Goal: Check status: Check status

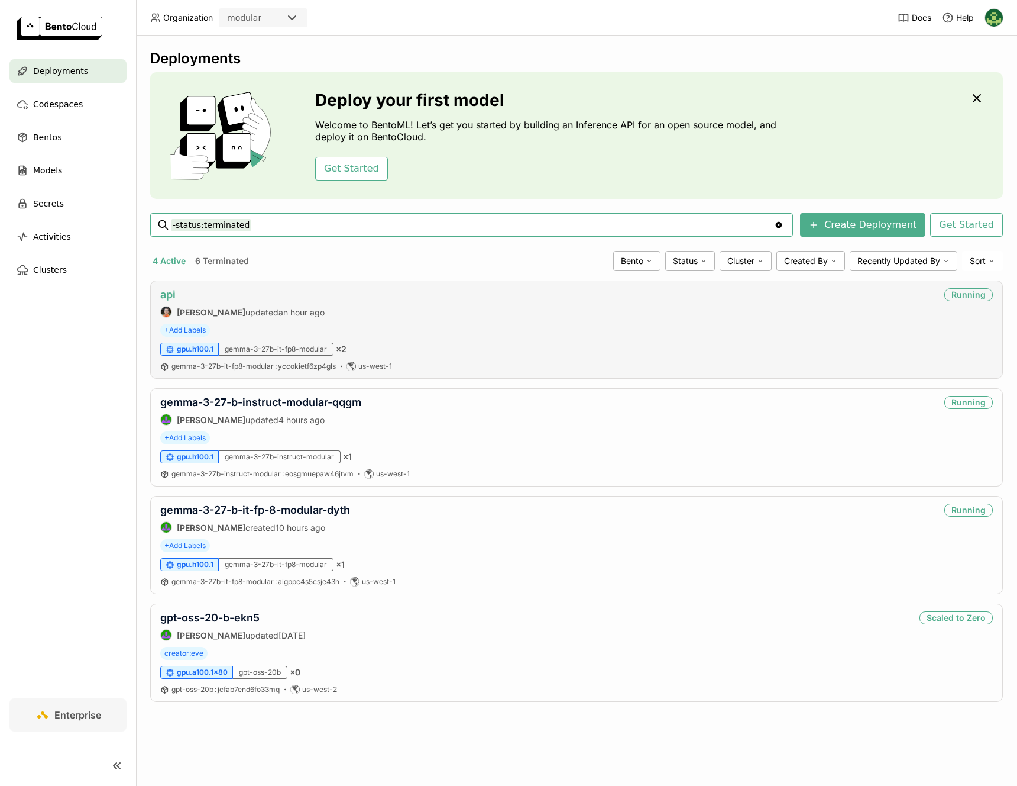
click at [173, 294] on link "api" at bounding box center [167, 294] width 15 height 12
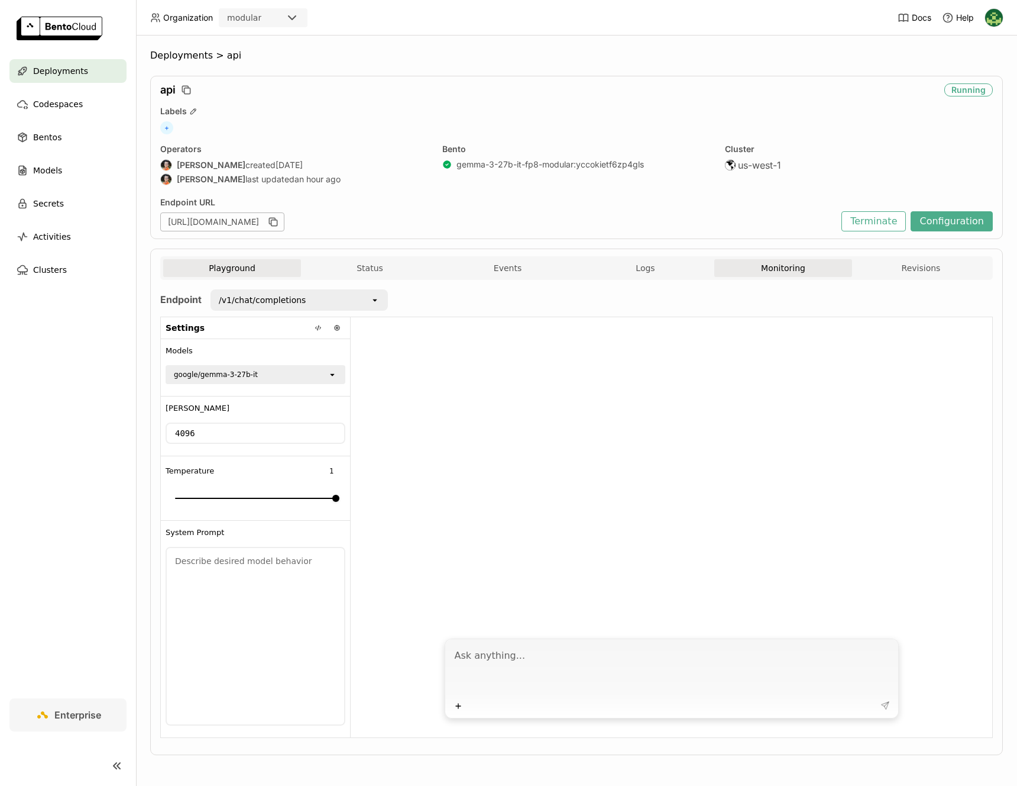
click at [762, 267] on button "Monitoring" at bounding box center [784, 268] width 138 height 18
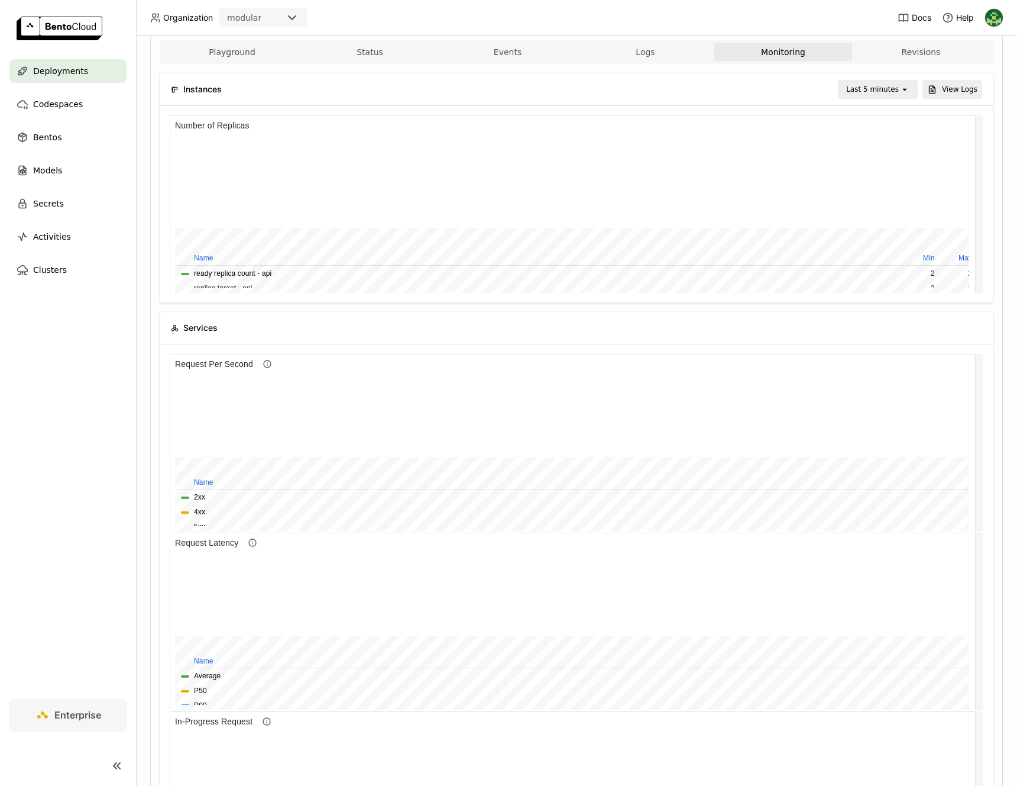
scroll to position [339, 0]
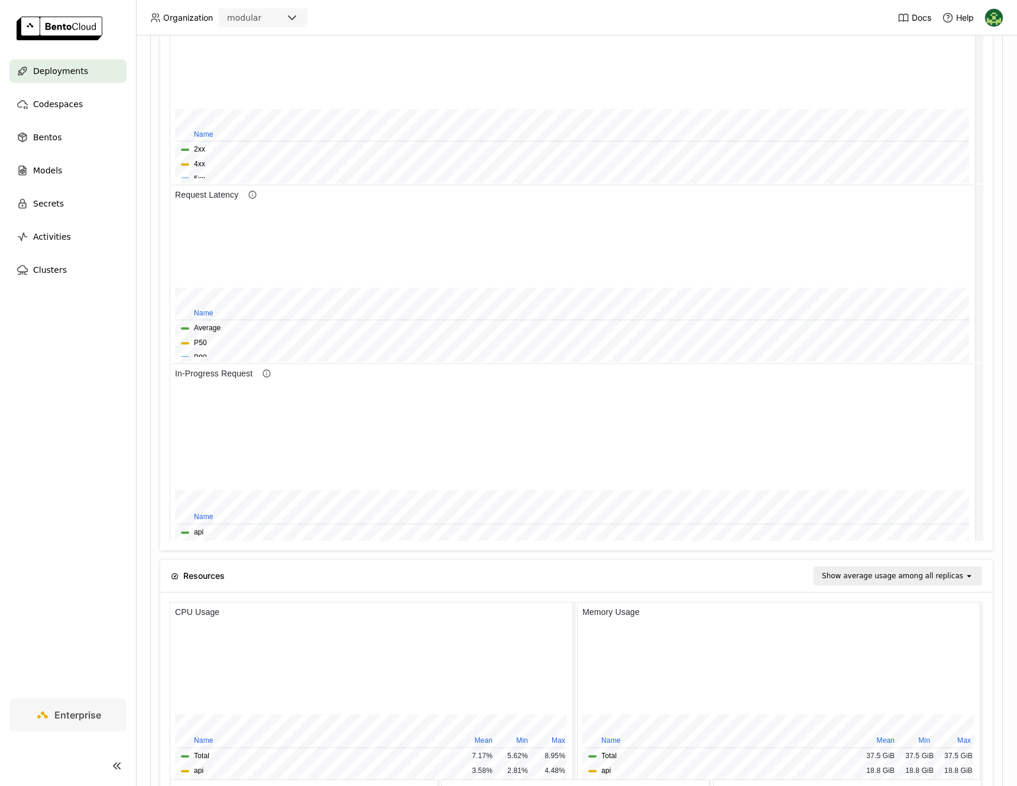
scroll to position [503, 0]
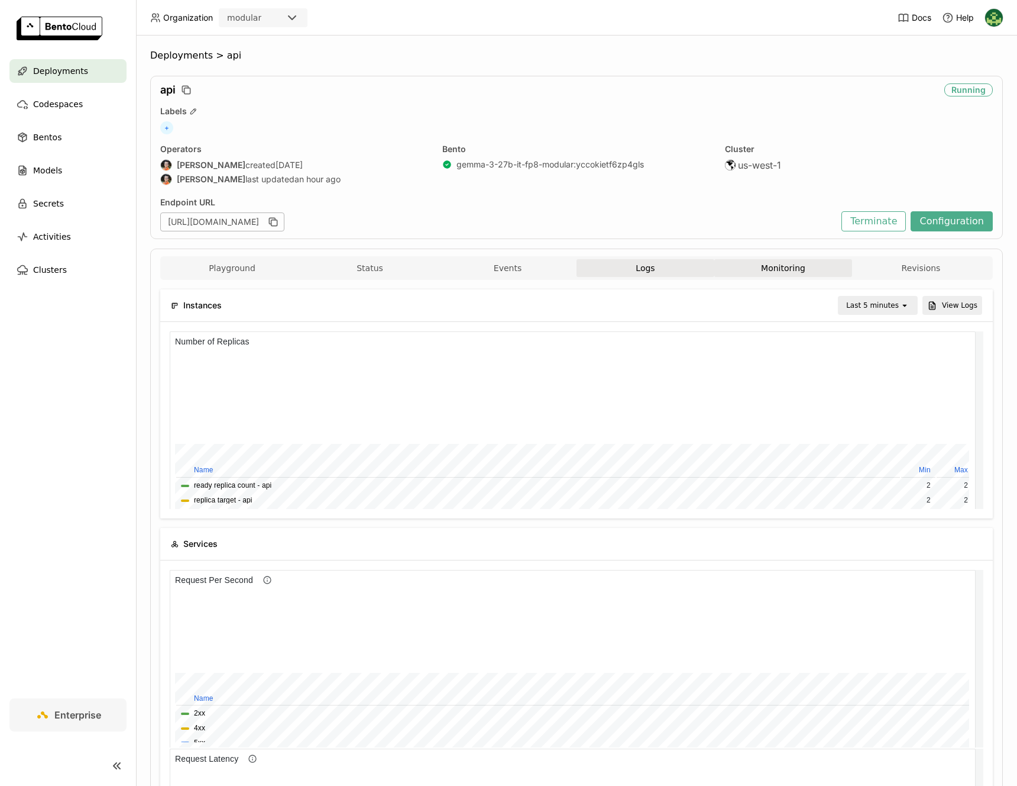
click at [663, 268] on button "Logs" at bounding box center [646, 268] width 138 height 18
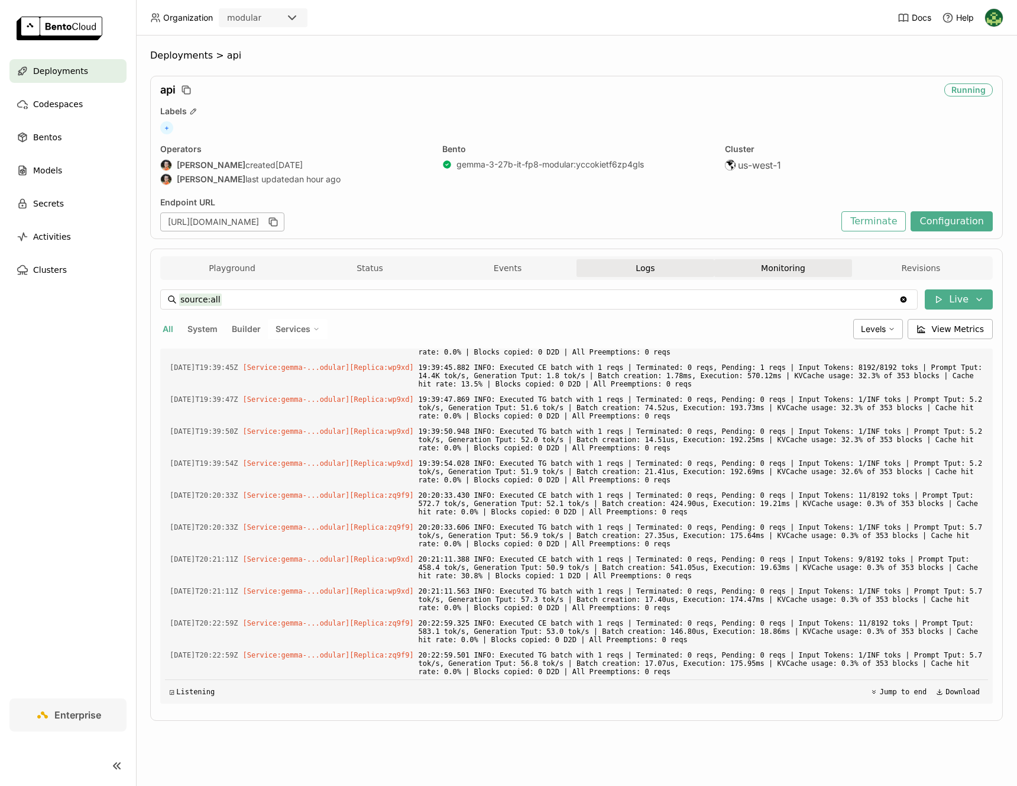
click at [816, 274] on button "Monitoring" at bounding box center [784, 268] width 138 height 18
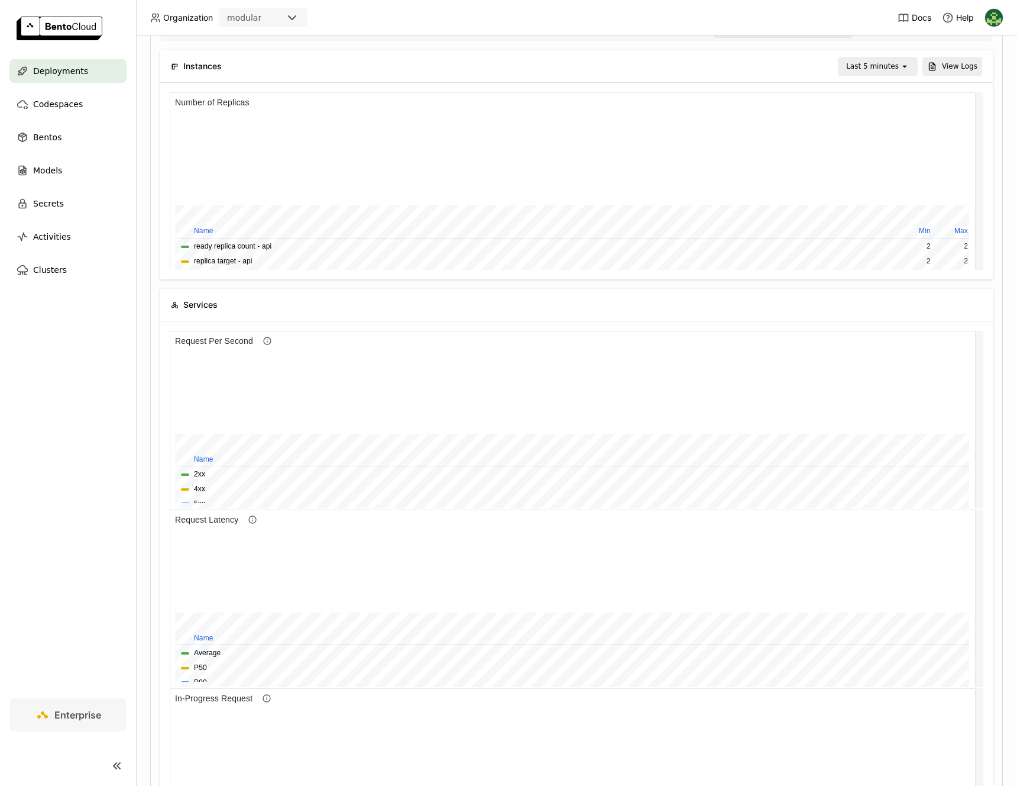
scroll to position [363, 0]
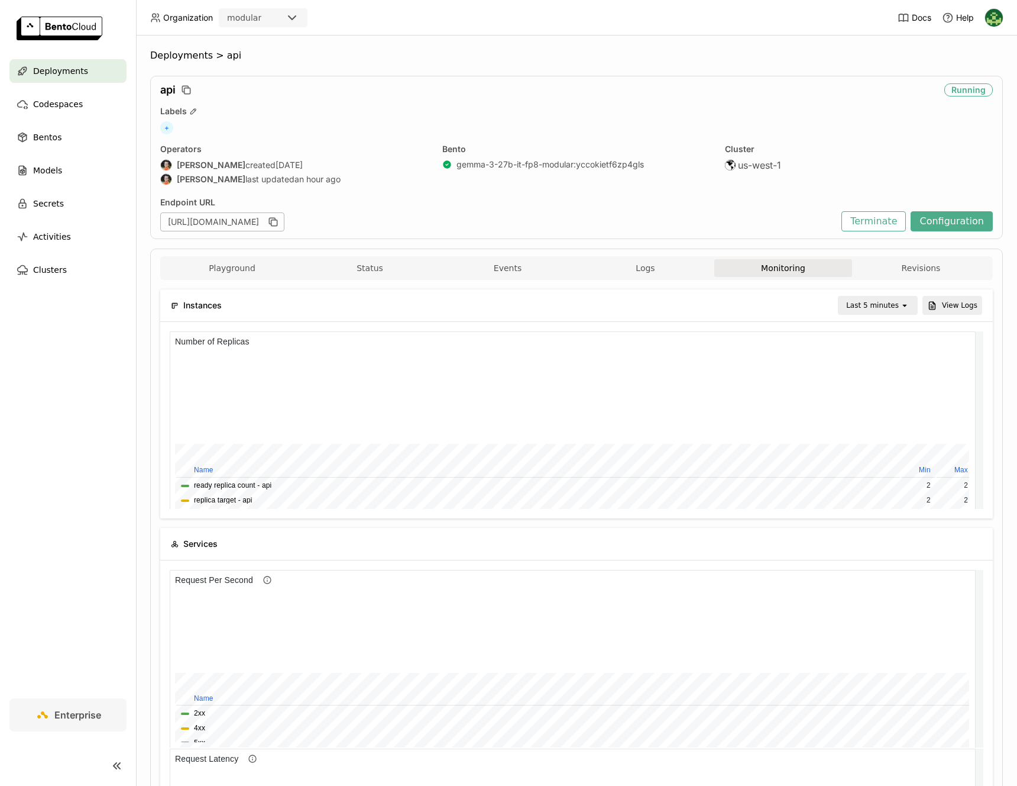
click at [98, 75] on div "Deployments" at bounding box center [67, 71] width 117 height 24
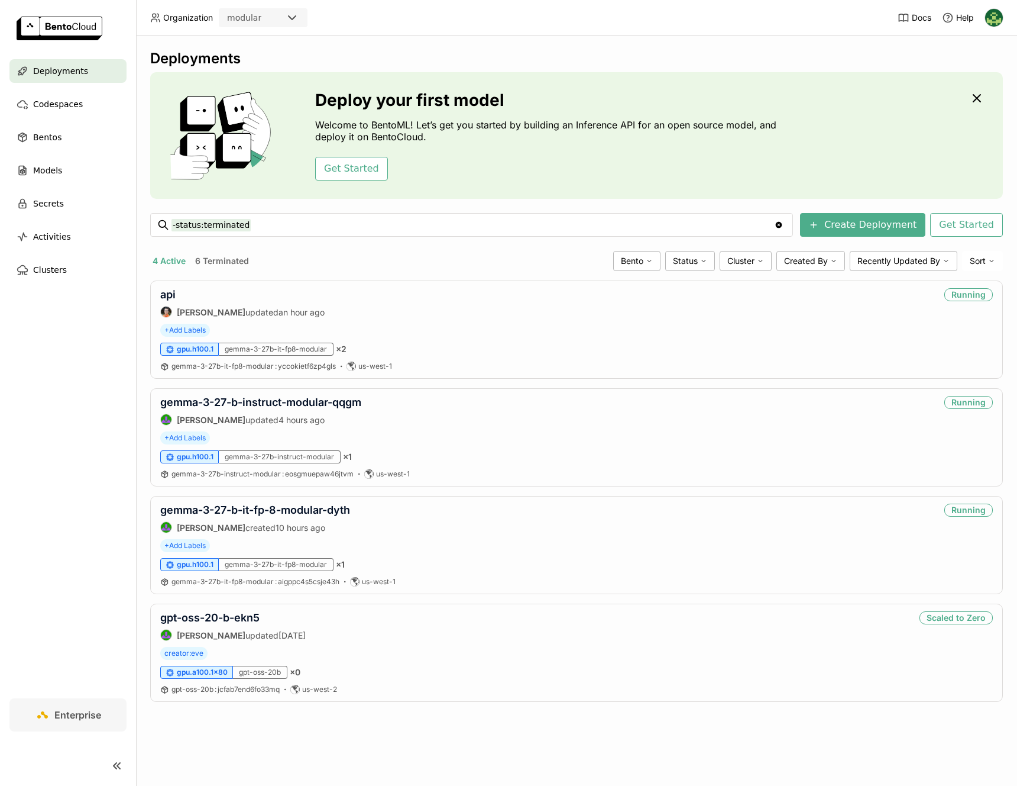
click at [63, 438] on nav "Deployments Codespaces Bentos Models Secrets Activities Clusters" at bounding box center [68, 378] width 136 height 639
click at [169, 295] on link "api" at bounding box center [167, 294] width 15 height 12
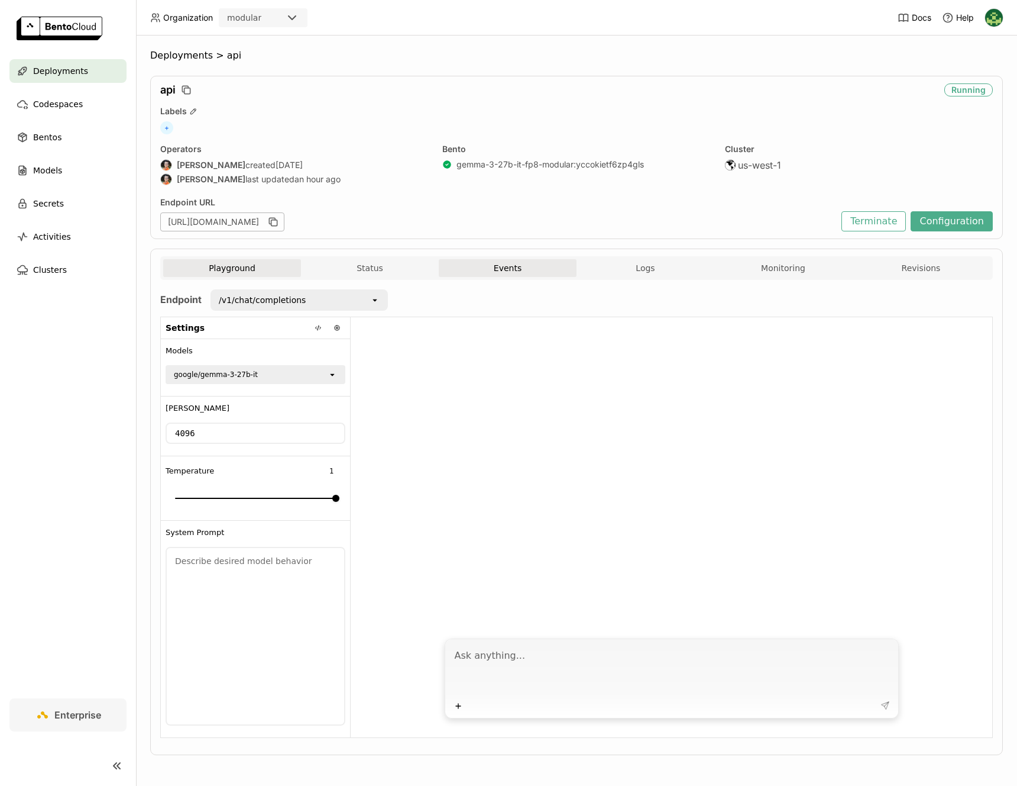
click at [531, 274] on button "Events" at bounding box center [508, 268] width 138 height 18
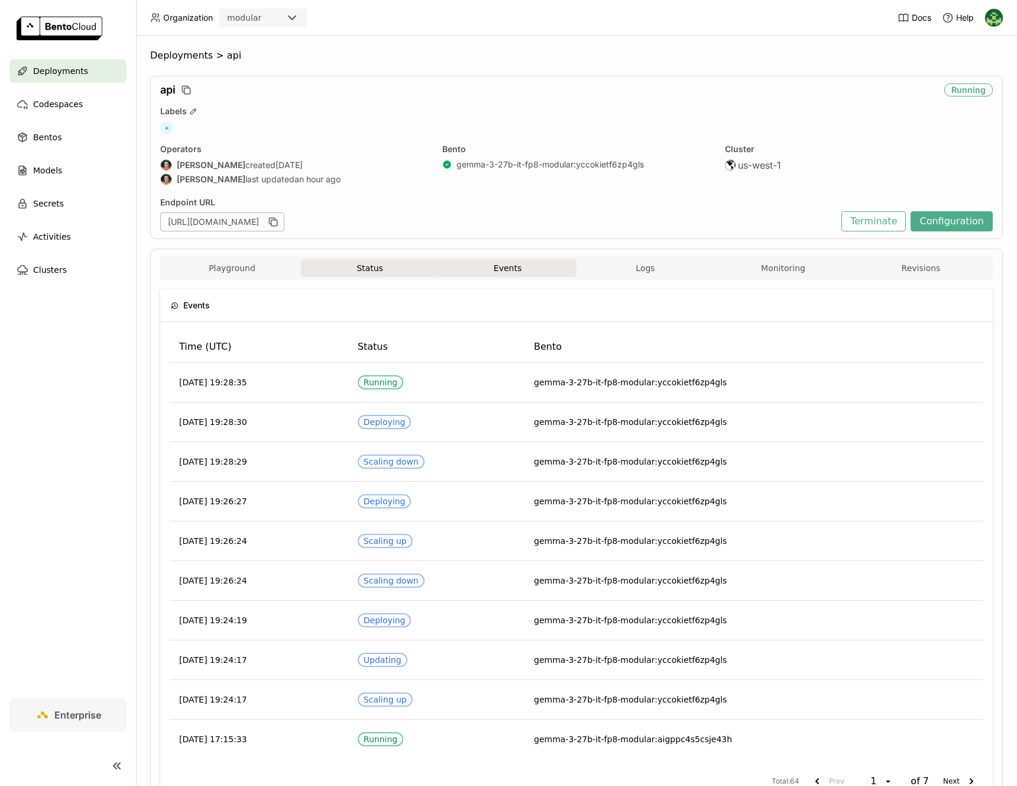
click at [365, 271] on button "Status" at bounding box center [370, 268] width 138 height 18
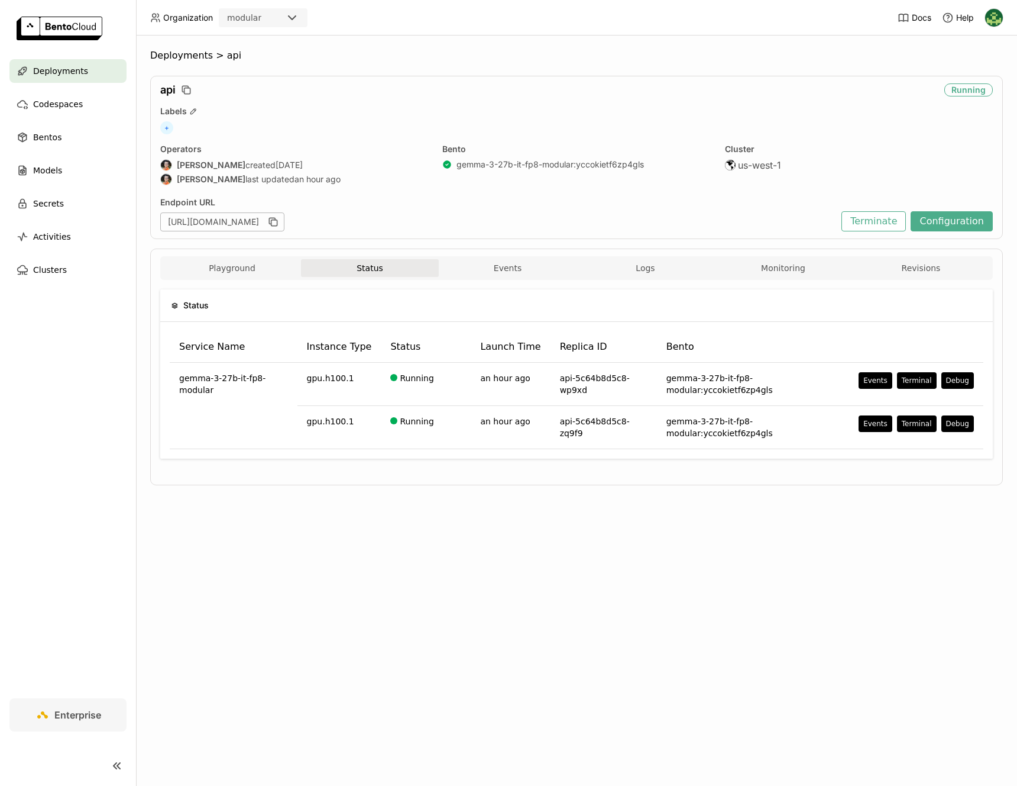
click at [657, 277] on div "Playground Status Events Logs Monitoring Revisions" at bounding box center [576, 269] width 827 height 21
click at [658, 270] on button "Logs" at bounding box center [646, 268] width 138 height 18
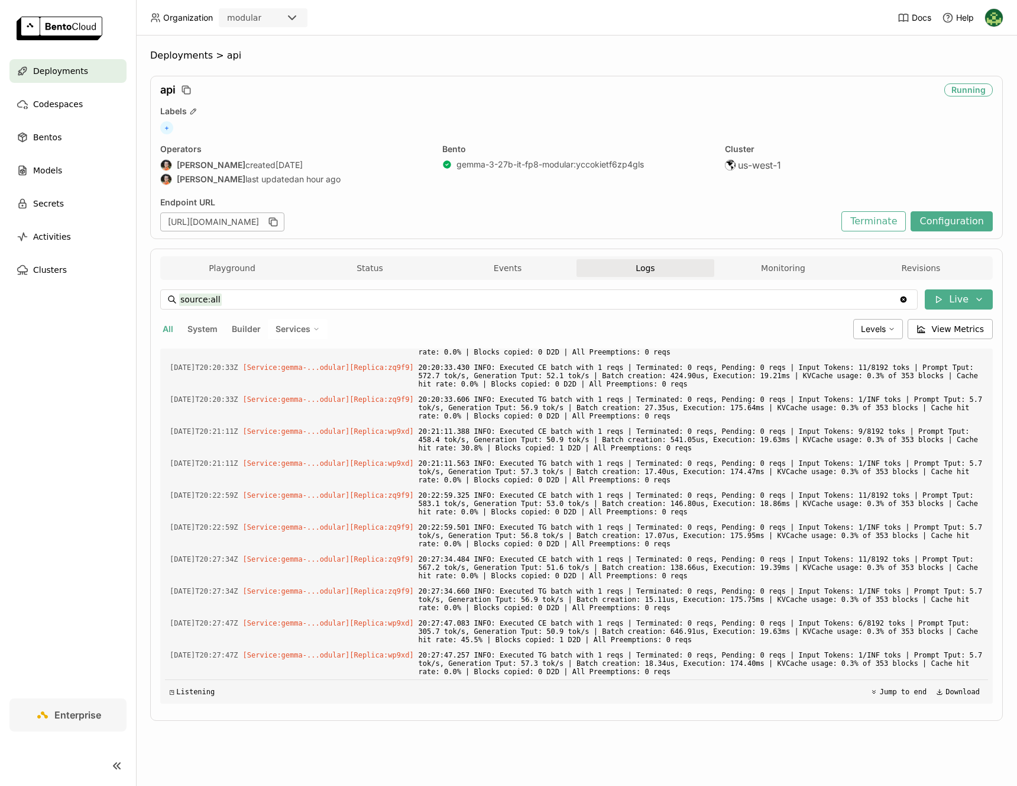
scroll to position [2167, 0]
click at [785, 273] on button "Monitoring" at bounding box center [784, 268] width 138 height 18
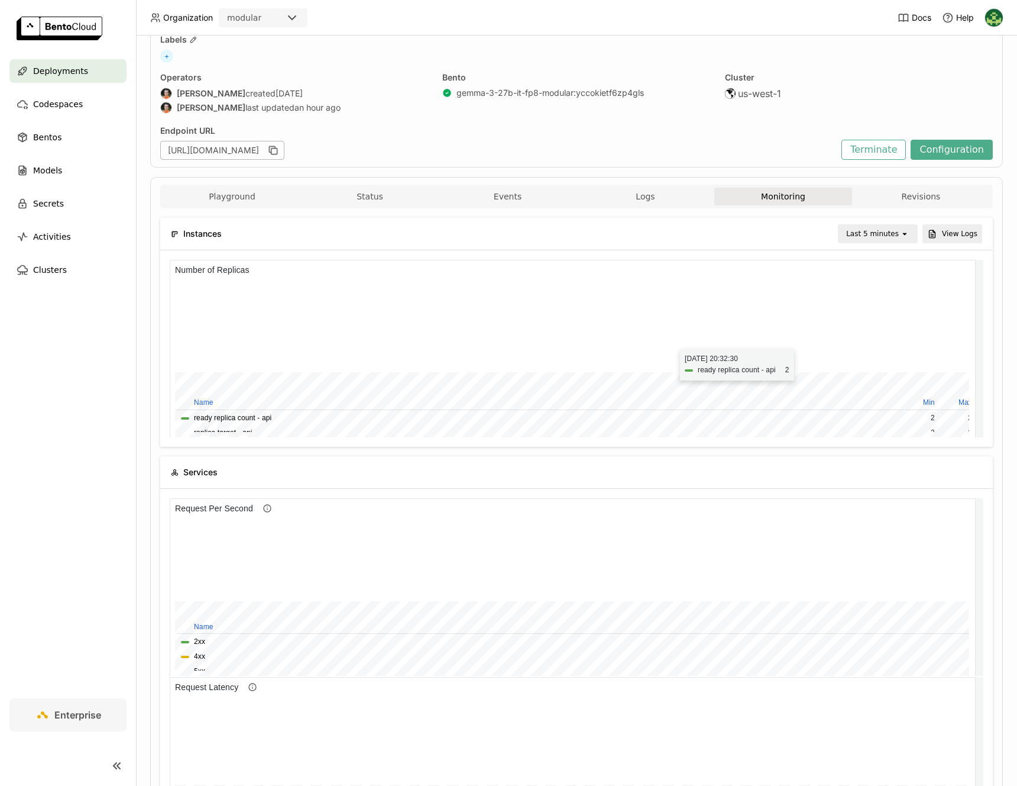
scroll to position [72, 0]
click at [858, 241] on div "Last 5 minutes" at bounding box center [869, 233] width 61 height 17
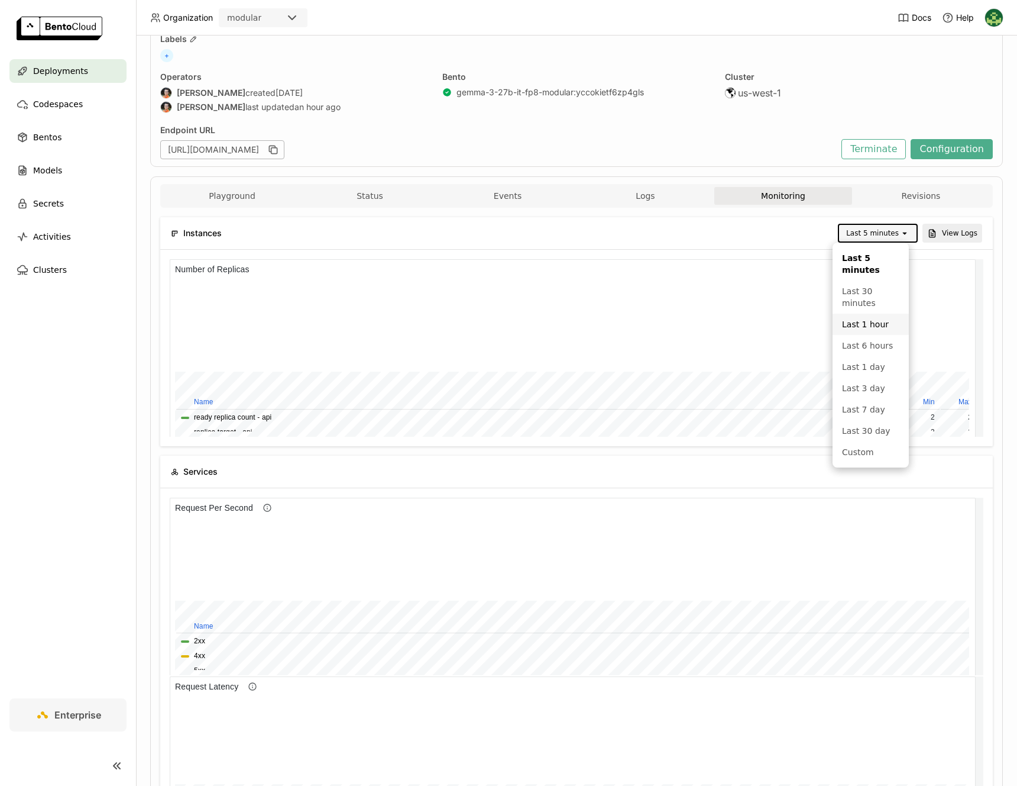
click at [868, 322] on div "Last 1 hour" at bounding box center [870, 324] width 57 height 12
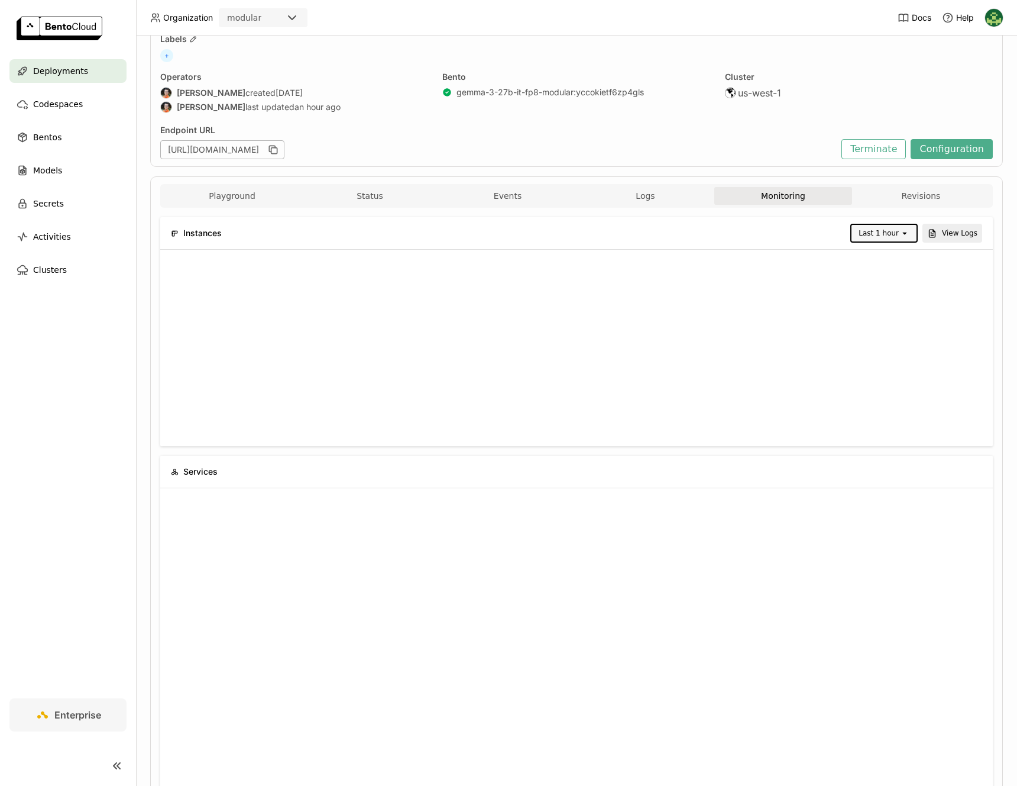
scroll to position [0, 0]
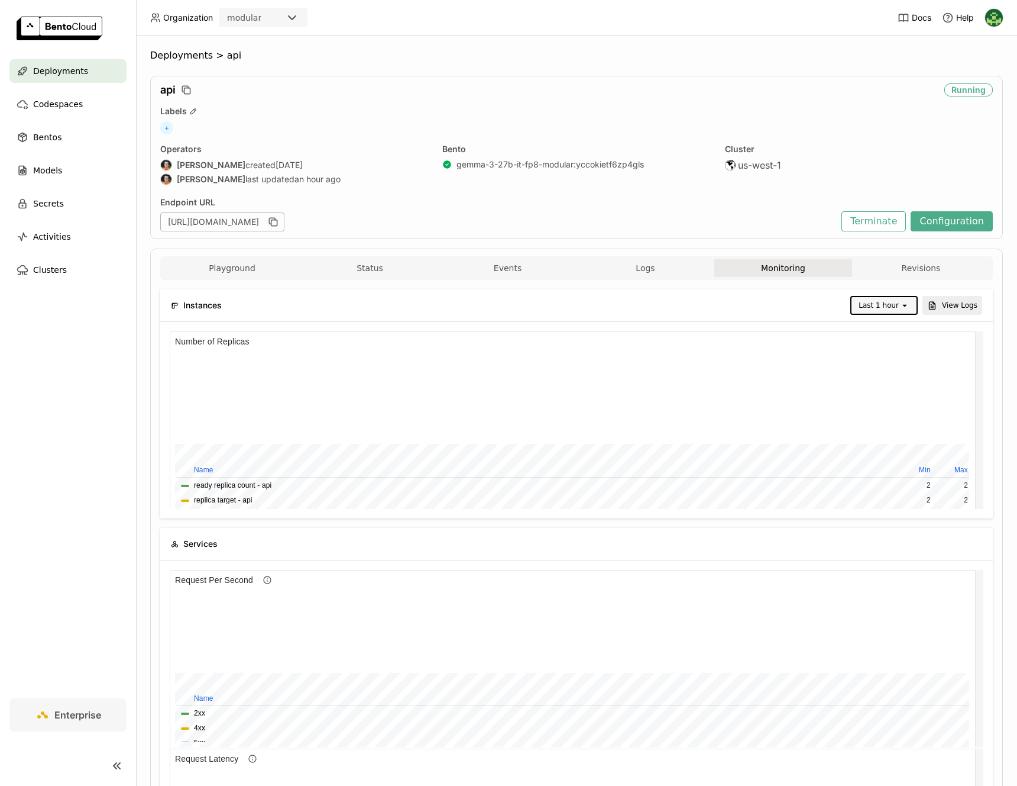
click at [353, 227] on div "[URL][DOMAIN_NAME]" at bounding box center [498, 221] width 676 height 19
click at [232, 266] on button "Playground" at bounding box center [232, 268] width 138 height 18
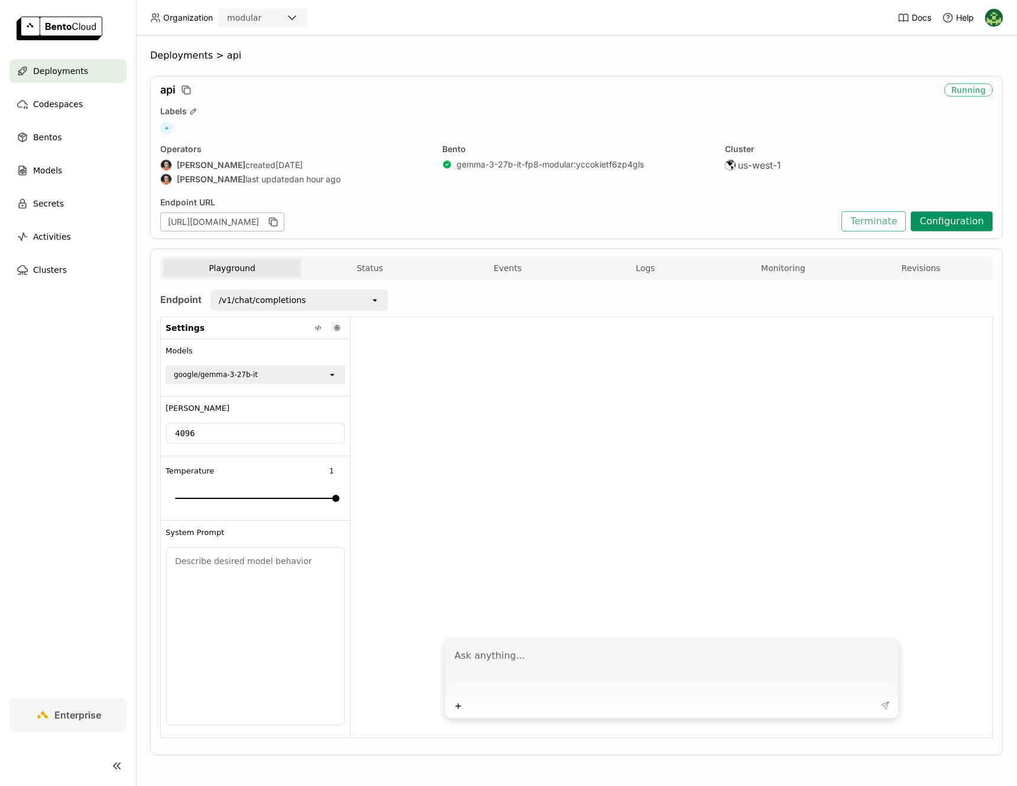
click at [928, 218] on button "Configuration" at bounding box center [952, 221] width 82 height 20
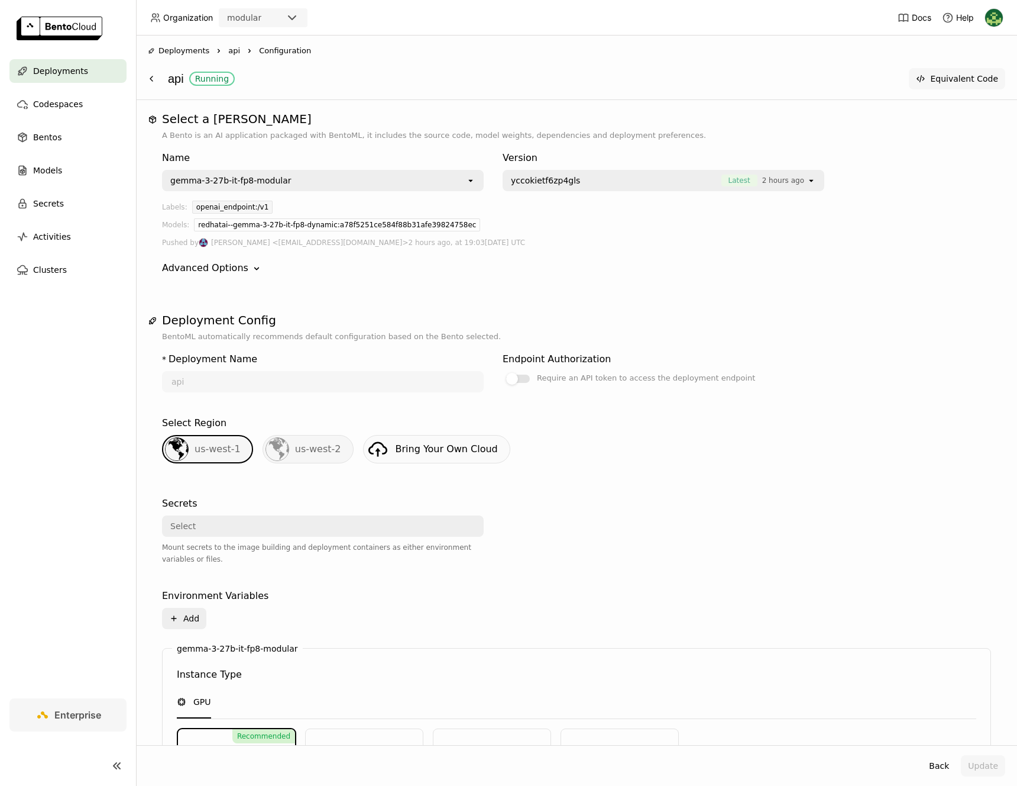
click at [961, 83] on button "Equivalent Code" at bounding box center [957, 78] width 96 height 21
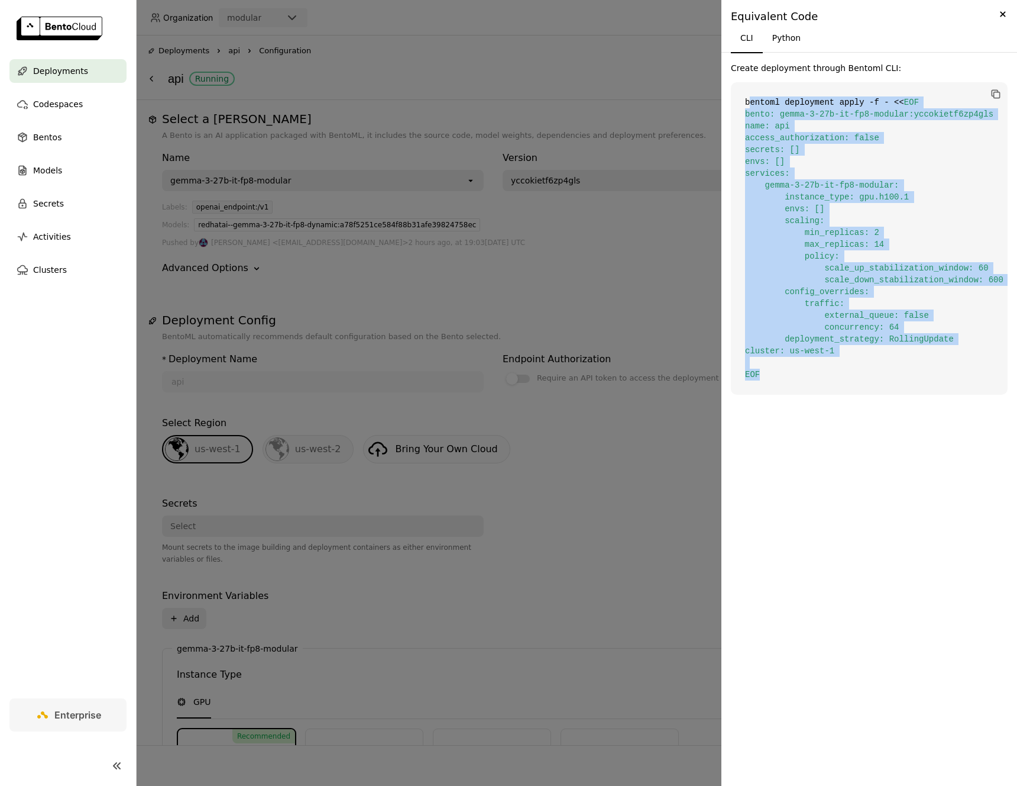
drag, startPoint x: 803, startPoint y: 370, endPoint x: 749, endPoint y: 104, distance: 272.3
click at [749, 104] on code "bentoml deployment apply -f - << EOF bento: gemma-3-27b-it-fp8-modular:yccokiet…" at bounding box center [869, 238] width 277 height 312
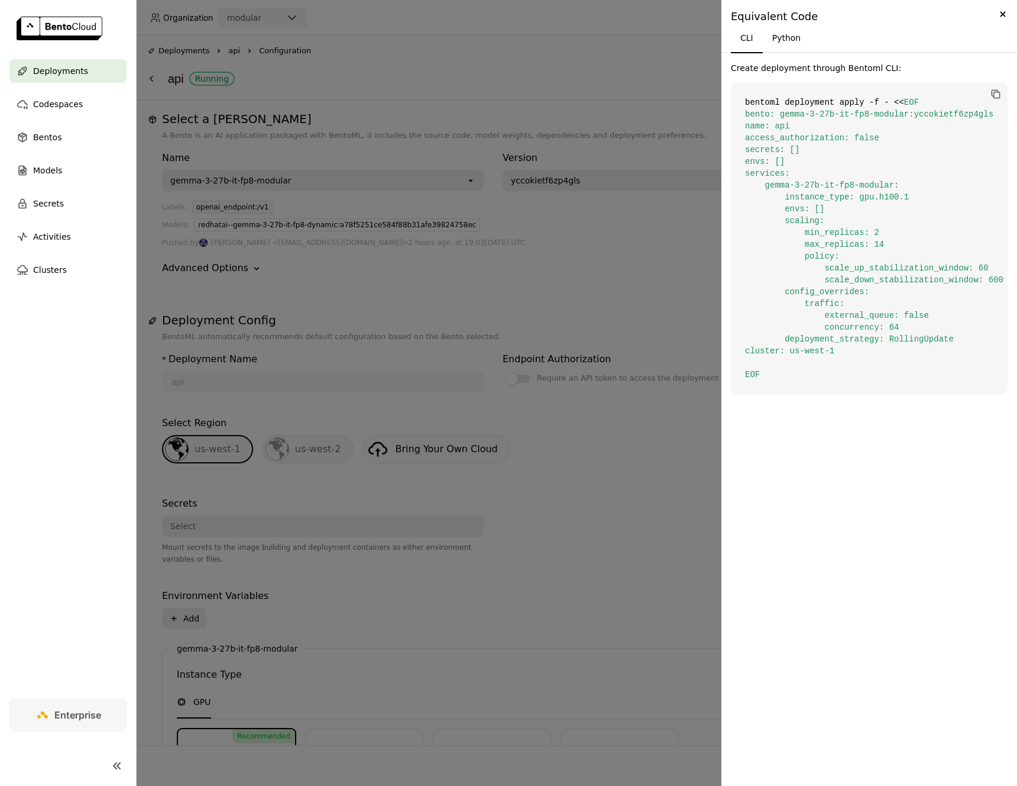
click at [878, 41] on div "CLI Python" at bounding box center [869, 39] width 277 height 30
click at [792, 43] on button "Python" at bounding box center [787, 38] width 48 height 28
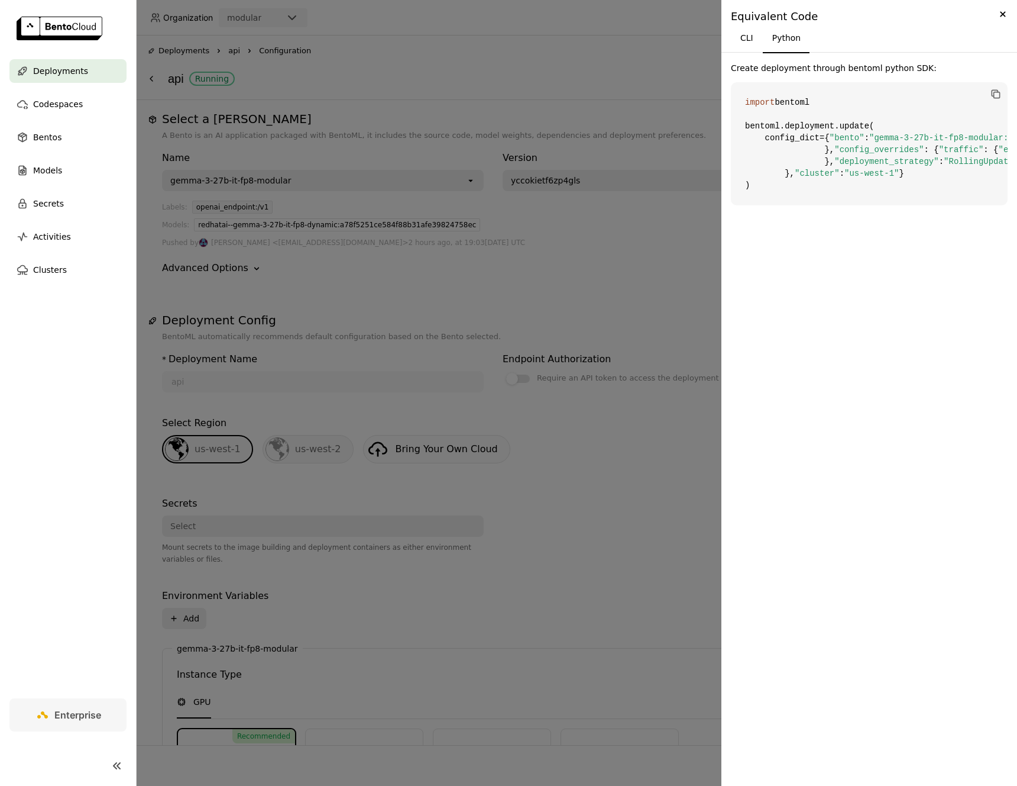
drag, startPoint x: 829, startPoint y: 489, endPoint x: 723, endPoint y: 104, distance: 399.4
click at [723, 104] on div "Create deployment through bentoml python SDK: import bentoml bentoml.deployment…" at bounding box center [870, 419] width 296 height 733
click at [912, 143] on span ""gemma-3-27b-it-fp8-modular:yccokietf6zp4gls"" at bounding box center [982, 137] width 224 height 9
click at [1001, 14] on icon "Close" at bounding box center [1003, 14] width 13 height 14
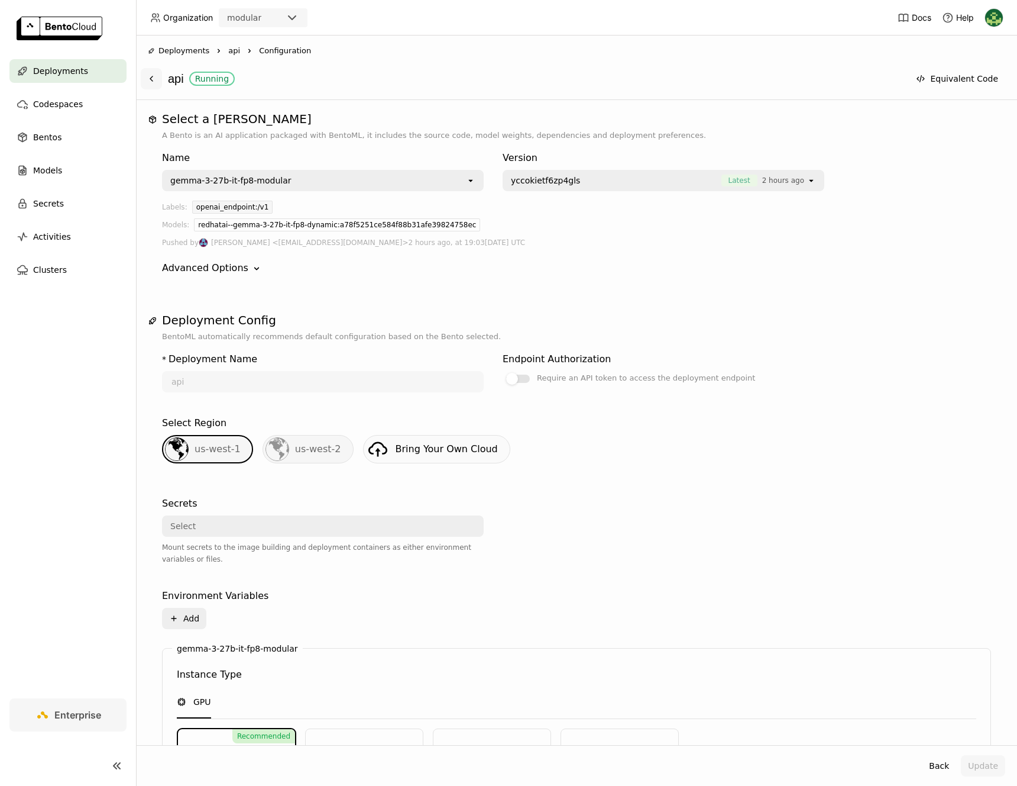
click at [151, 76] on icon at bounding box center [151, 78] width 9 height 9
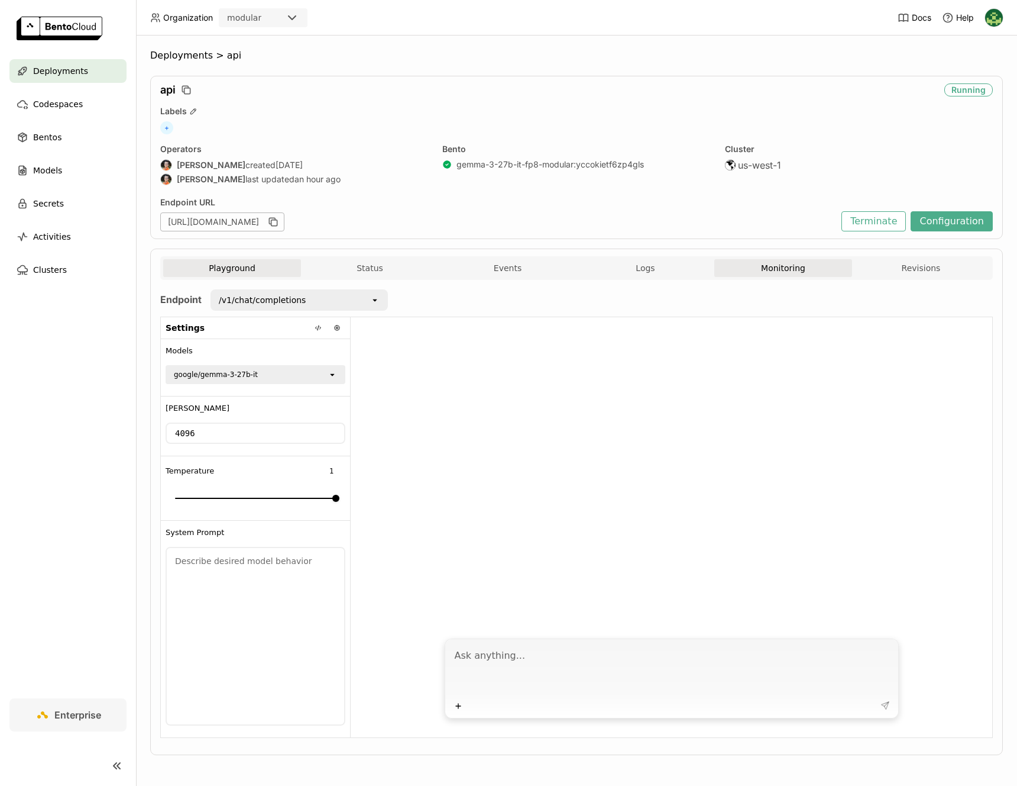
click at [797, 269] on button "Monitoring" at bounding box center [784, 268] width 138 height 18
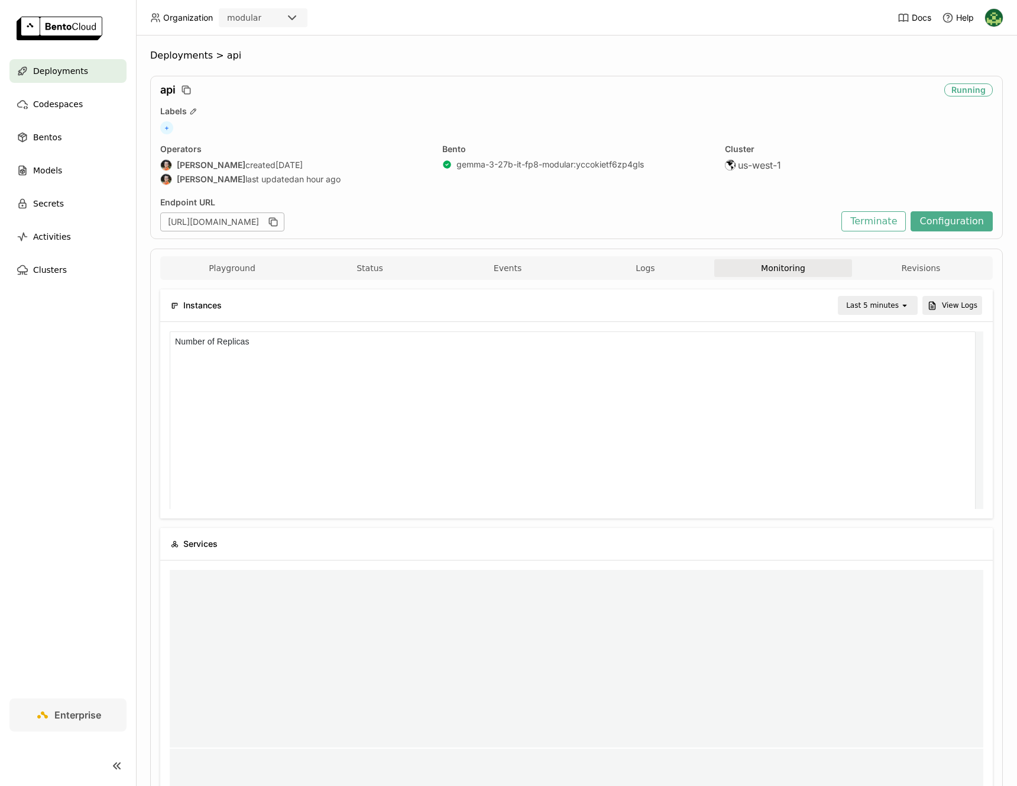
scroll to position [169, 796]
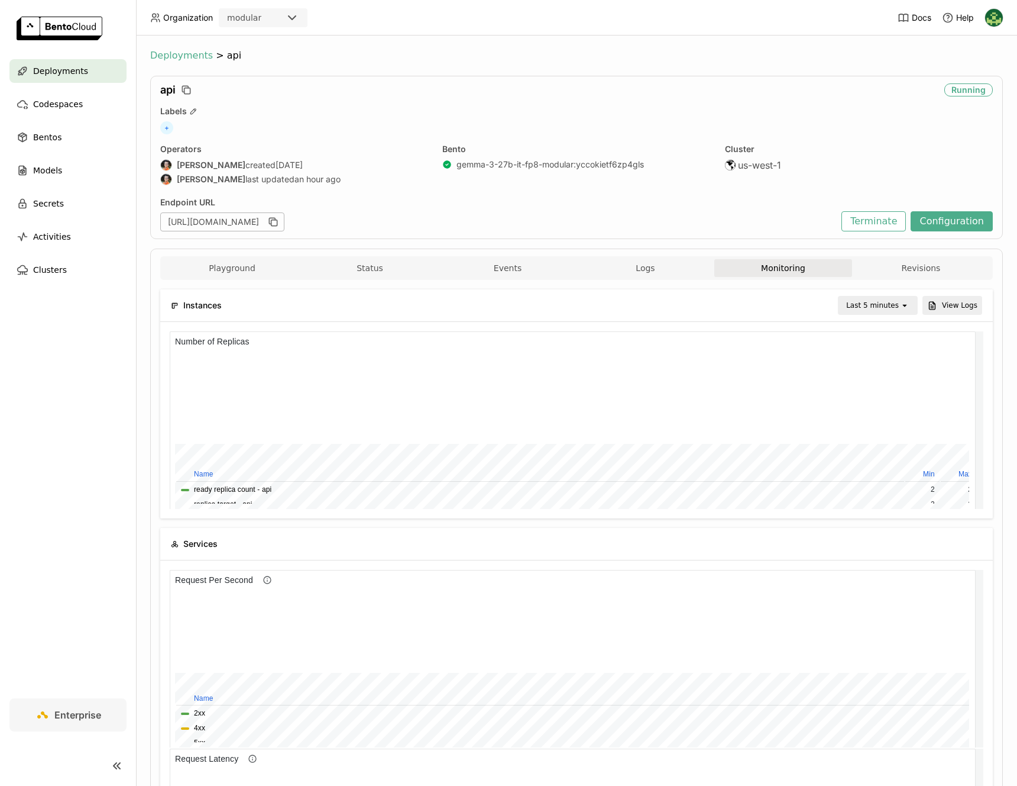
click at [187, 57] on span "Deployments" at bounding box center [181, 56] width 63 height 12
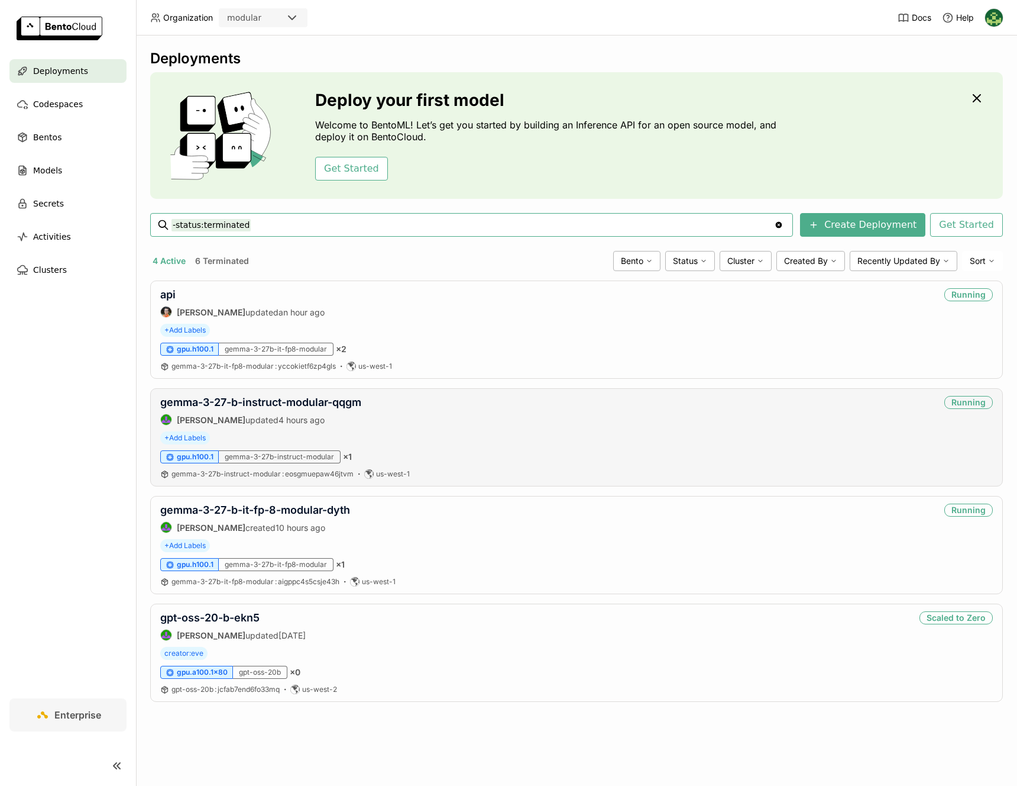
click at [445, 412] on div "gemma-3-27-b-instruct-modular-qqgm Shenyang Zhao updated 4 hours ago Running" at bounding box center [576, 411] width 833 height 30
click at [298, 406] on link "gemma-3-27-b-instruct-modular-qqgm" at bounding box center [260, 402] width 201 height 12
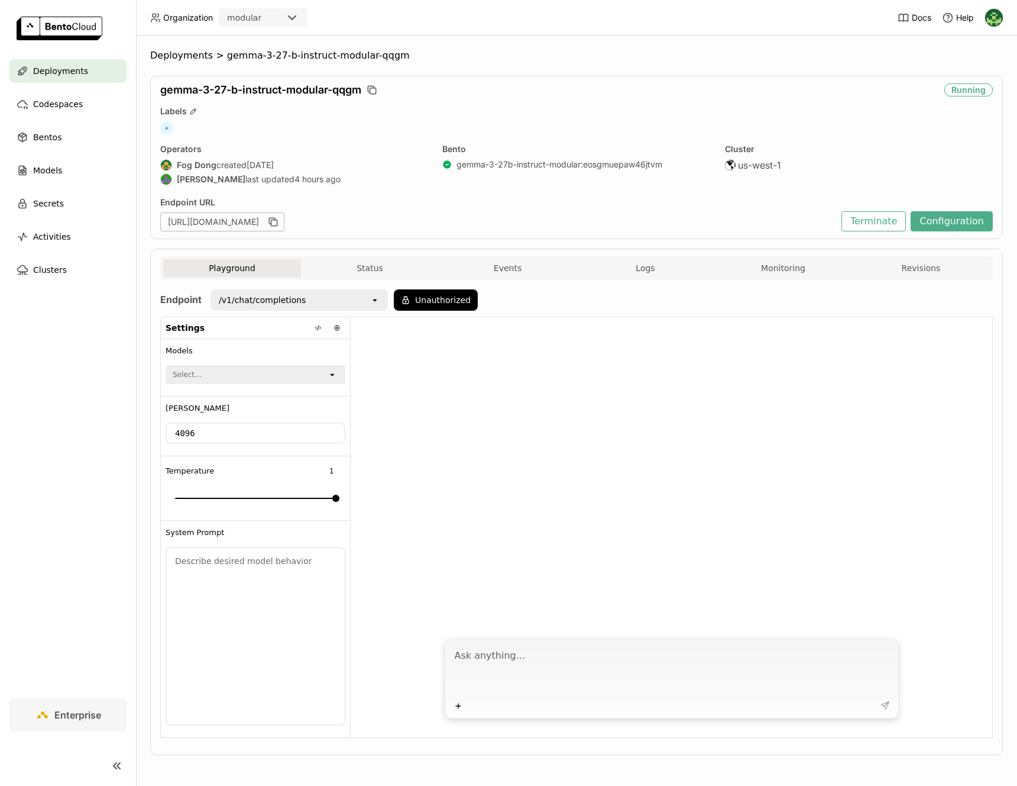
drag, startPoint x: 419, startPoint y: 220, endPoint x: 151, endPoint y: 220, distance: 268.0
click at [151, 220] on div "gemma-3-27-b-instruct-modular-qqgm Running Labels + Operators Fog Dong created …" at bounding box center [576, 157] width 853 height 163
click at [369, 194] on div "gemma-3-27-b-instruct-modular-qqgm Running Labels + Operators Fog Dong created …" at bounding box center [576, 157] width 853 height 163
click at [203, 58] on span "Deployments" at bounding box center [181, 56] width 63 height 12
